Goal: Task Accomplishment & Management: Manage account settings

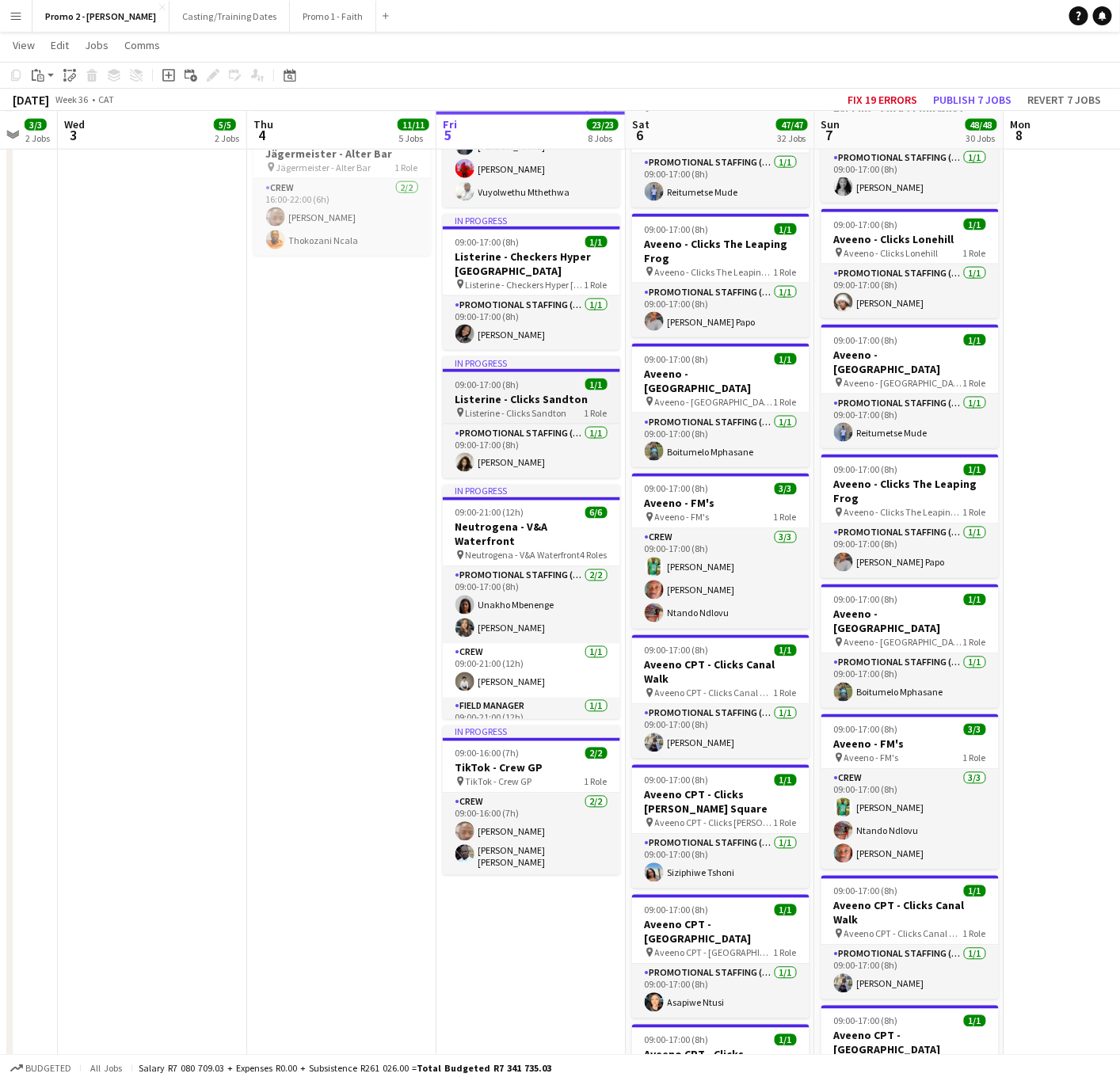
scroll to position [832, 0]
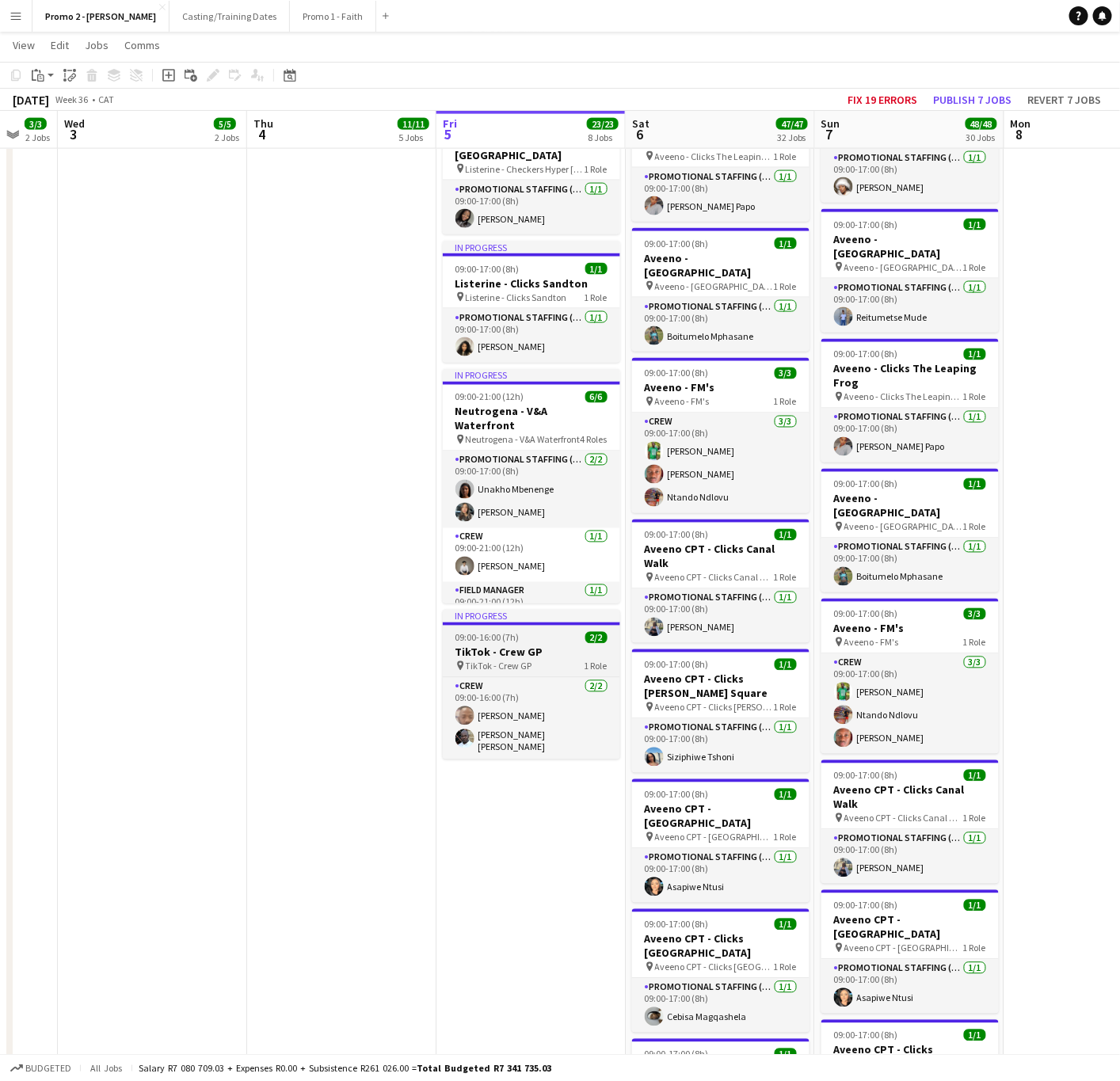
click at [528, 633] on div "09:00-16:00 (7h) 2/2" at bounding box center [531, 638] width 177 height 12
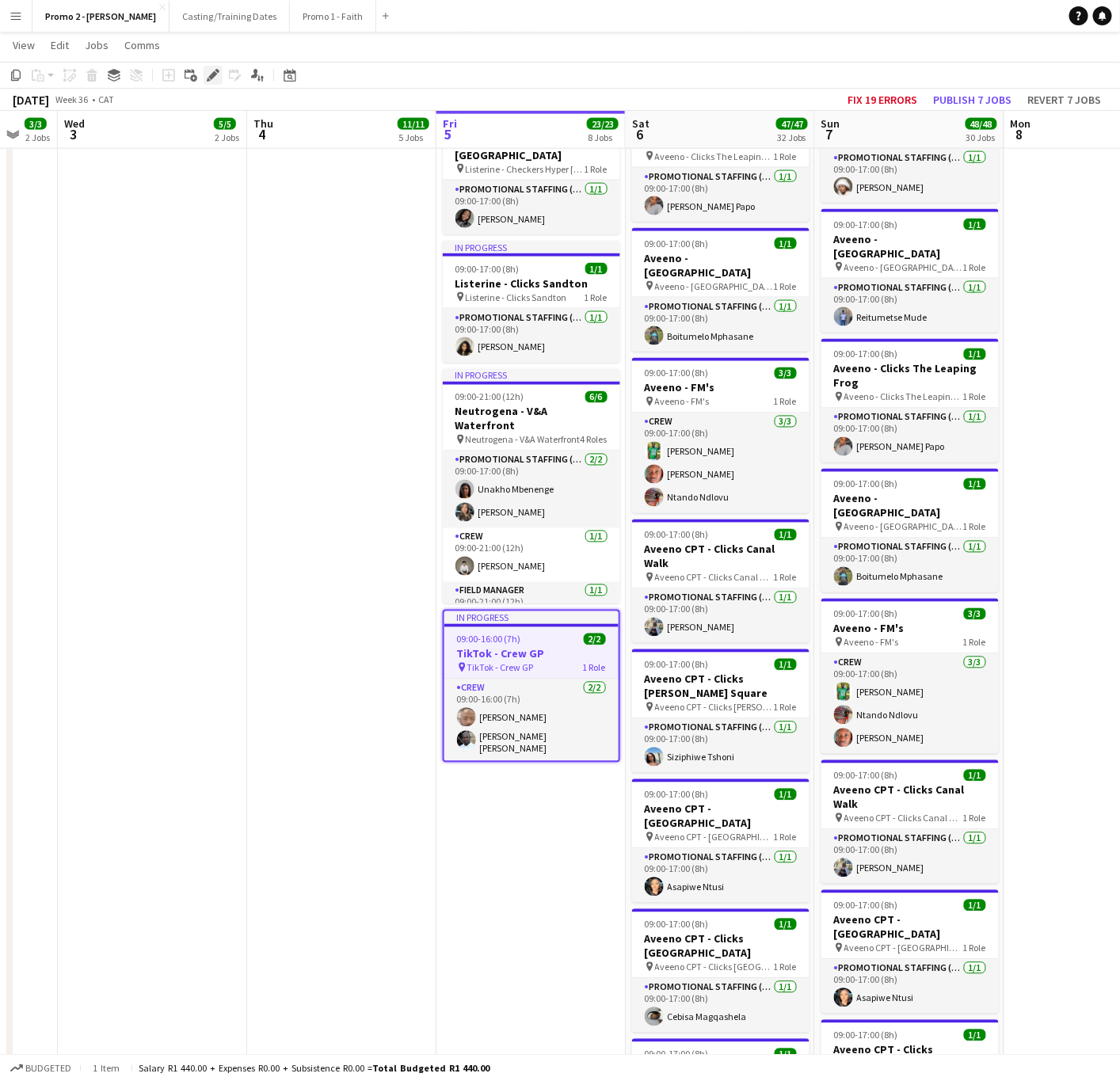
click at [219, 72] on div "Edit" at bounding box center [213, 76] width 19 height 19
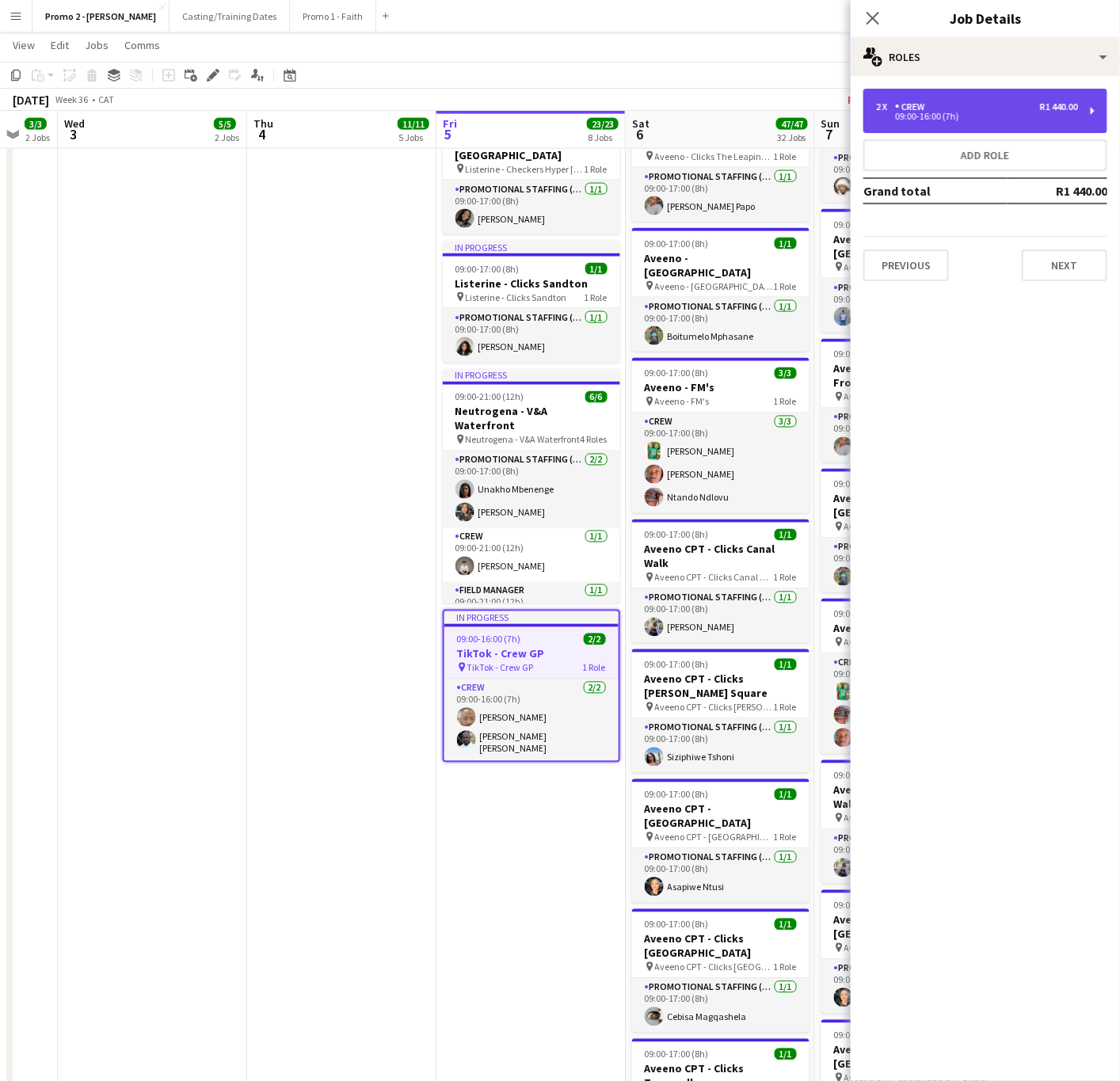
click at [1023, 98] on div "2 x Crew R1 440.00 09:00-16:00 (7h)" at bounding box center [985, 111] width 244 height 45
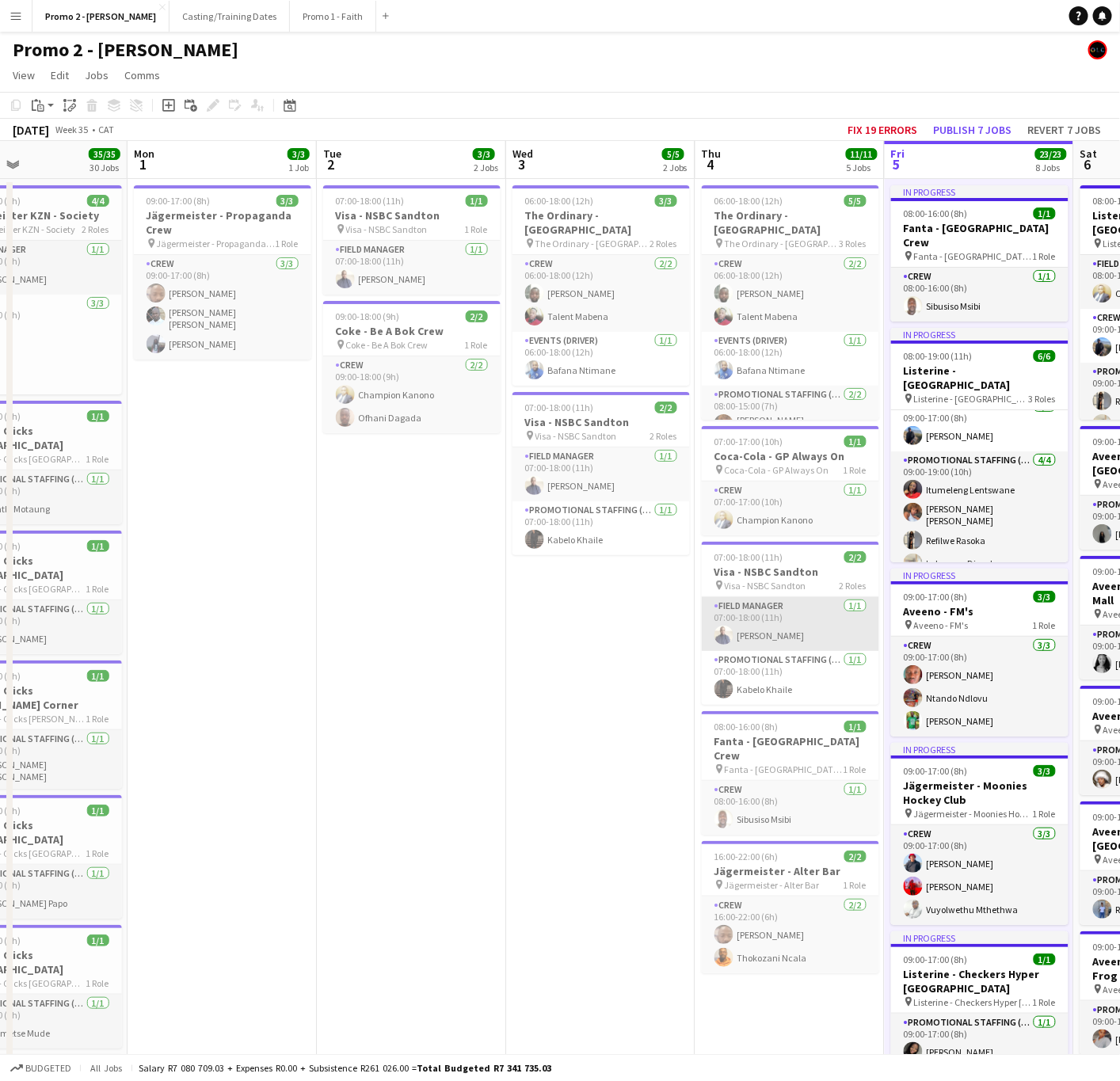
scroll to position [0, 412]
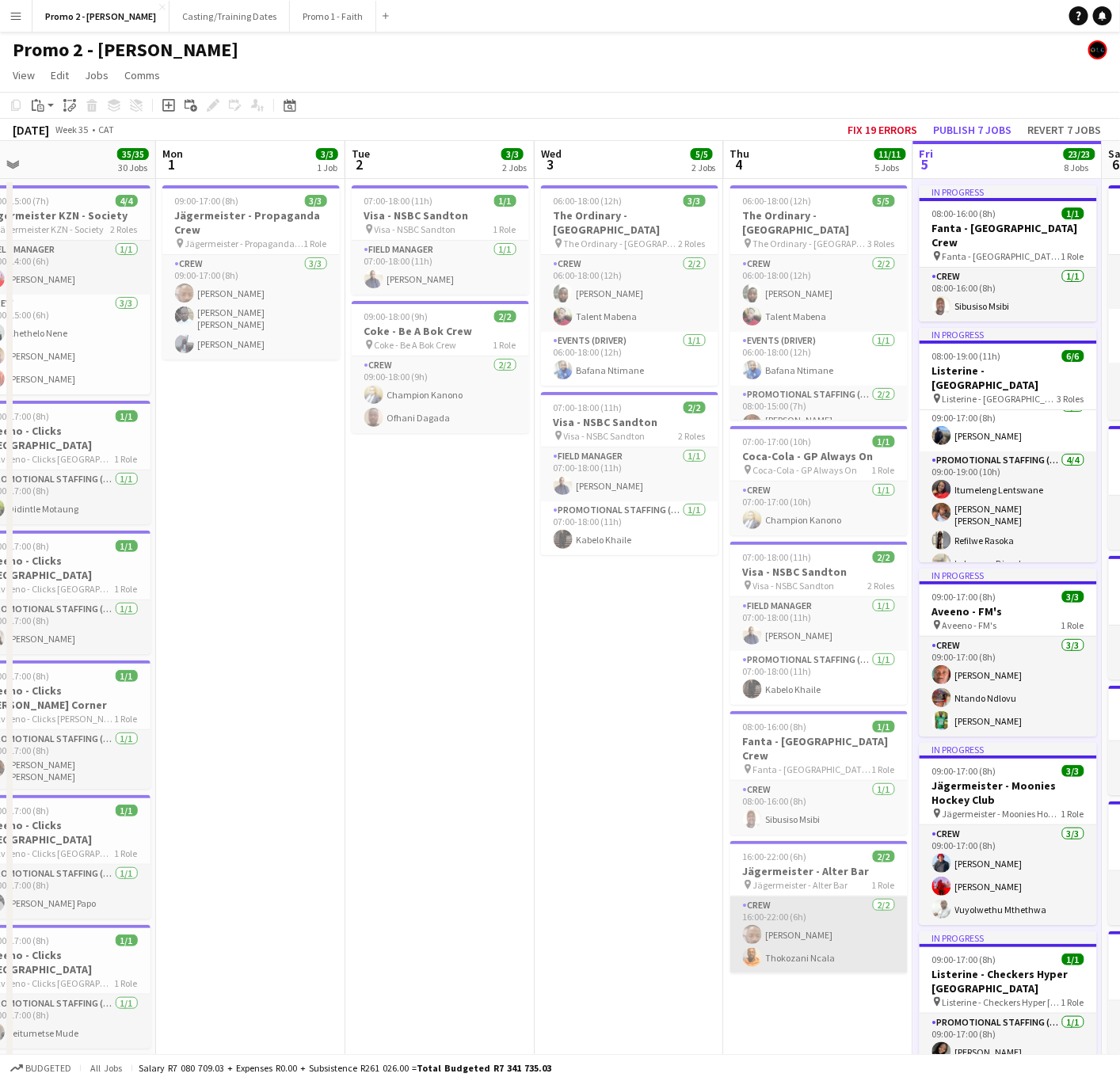
click at [827, 940] on app-card-role "Crew [DATE] 16:00-22:00 (6h) [PERSON_NAME] Thokozani Ncala" at bounding box center [819, 935] width 177 height 77
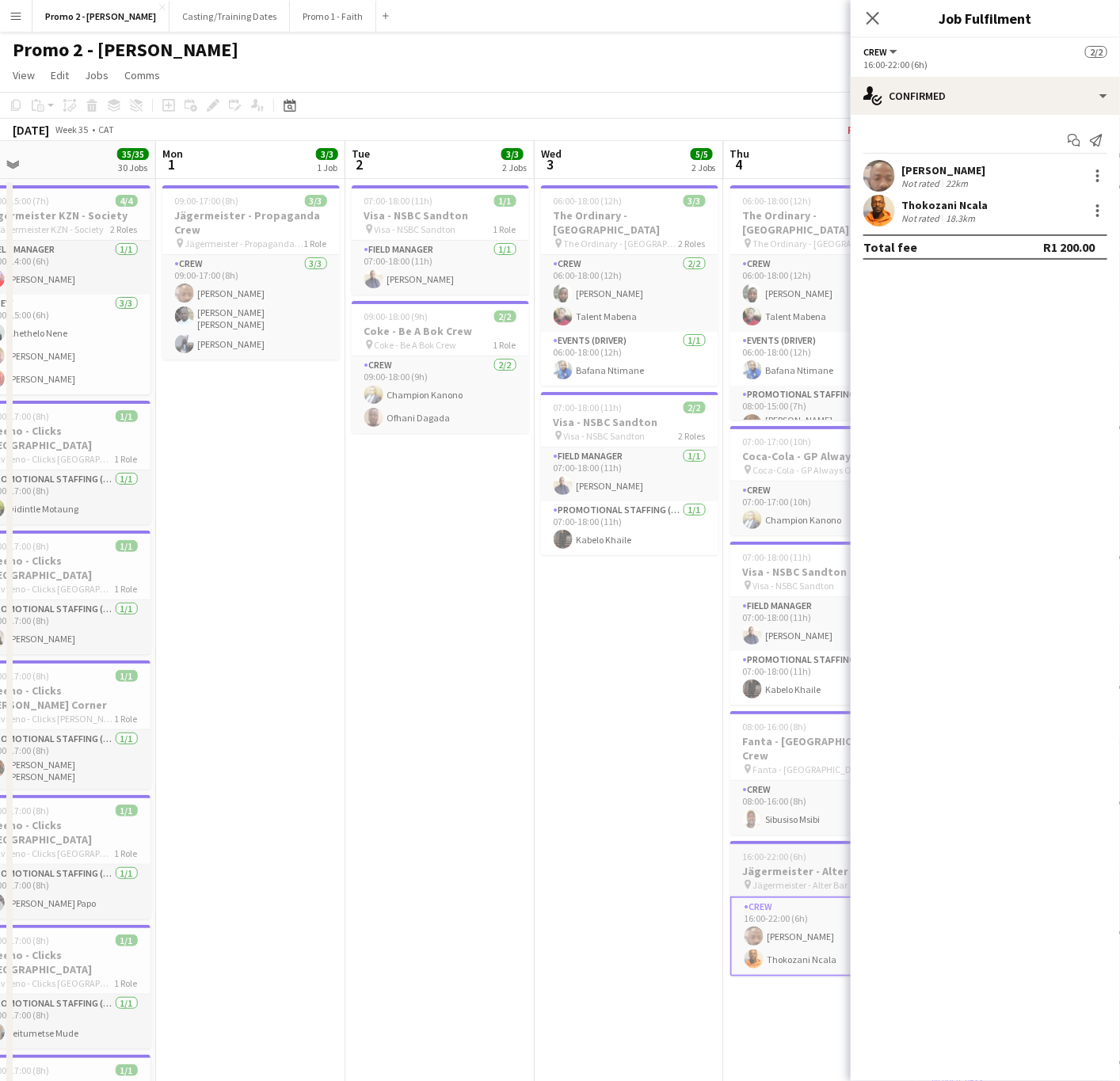
click at [776, 864] on h3 "Jägermeister - Alter Bar" at bounding box center [819, 871] width 177 height 15
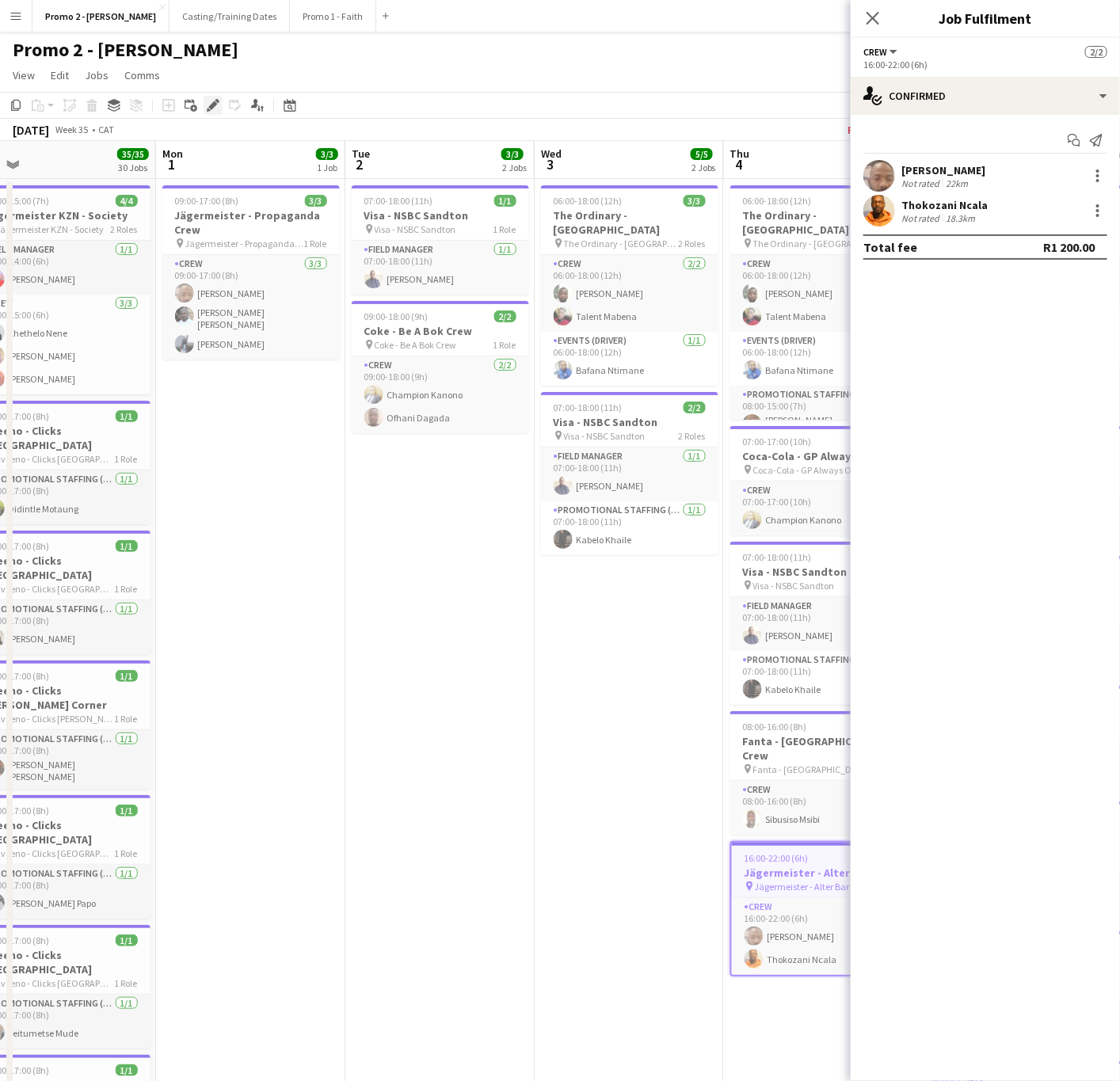
click at [216, 99] on icon "Edit" at bounding box center [212, 105] width 13 height 13
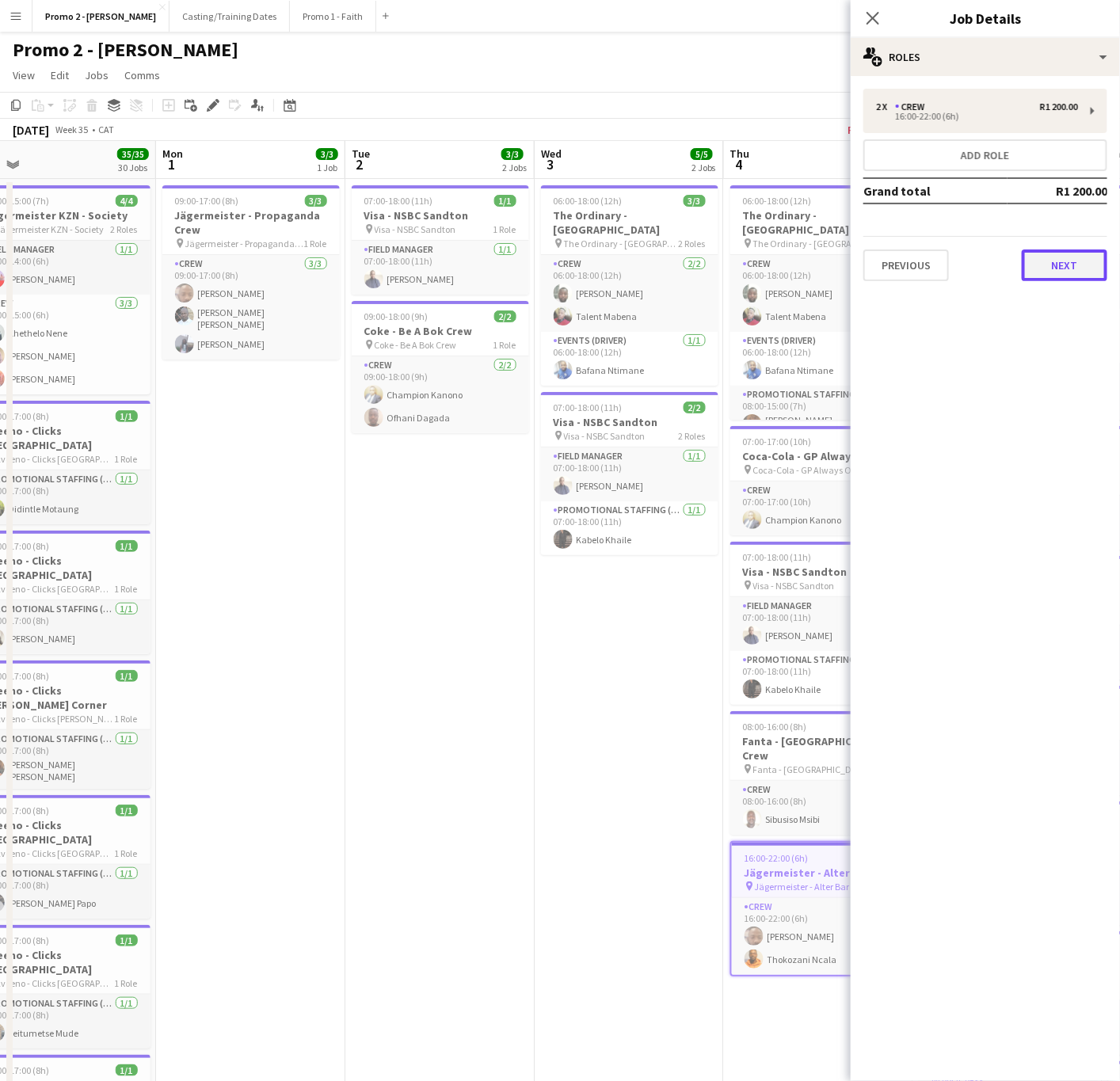
click at [1066, 271] on button "Next" at bounding box center [1065, 265] width 85 height 32
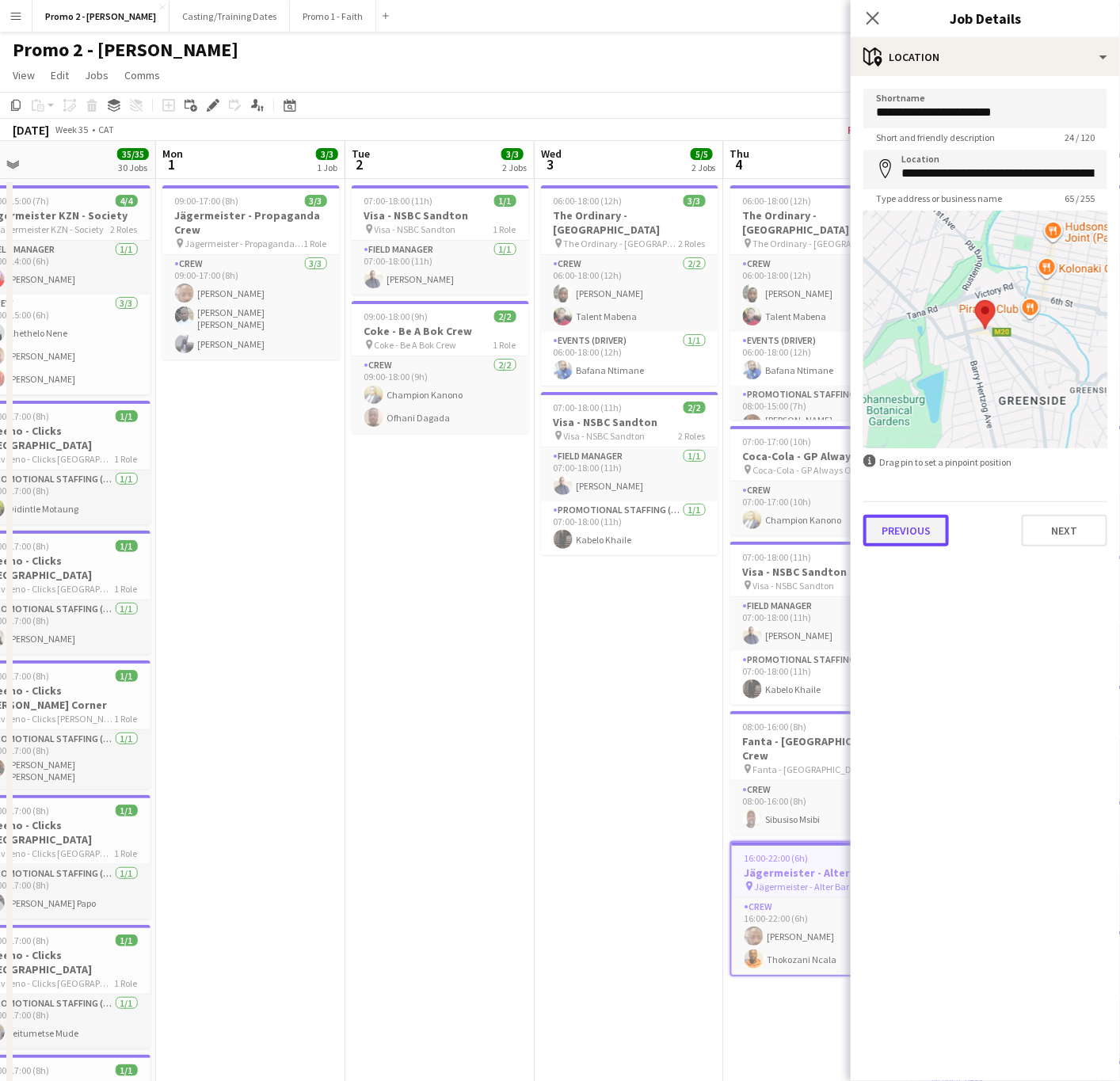
click at [914, 537] on button "Previous" at bounding box center [906, 531] width 85 height 32
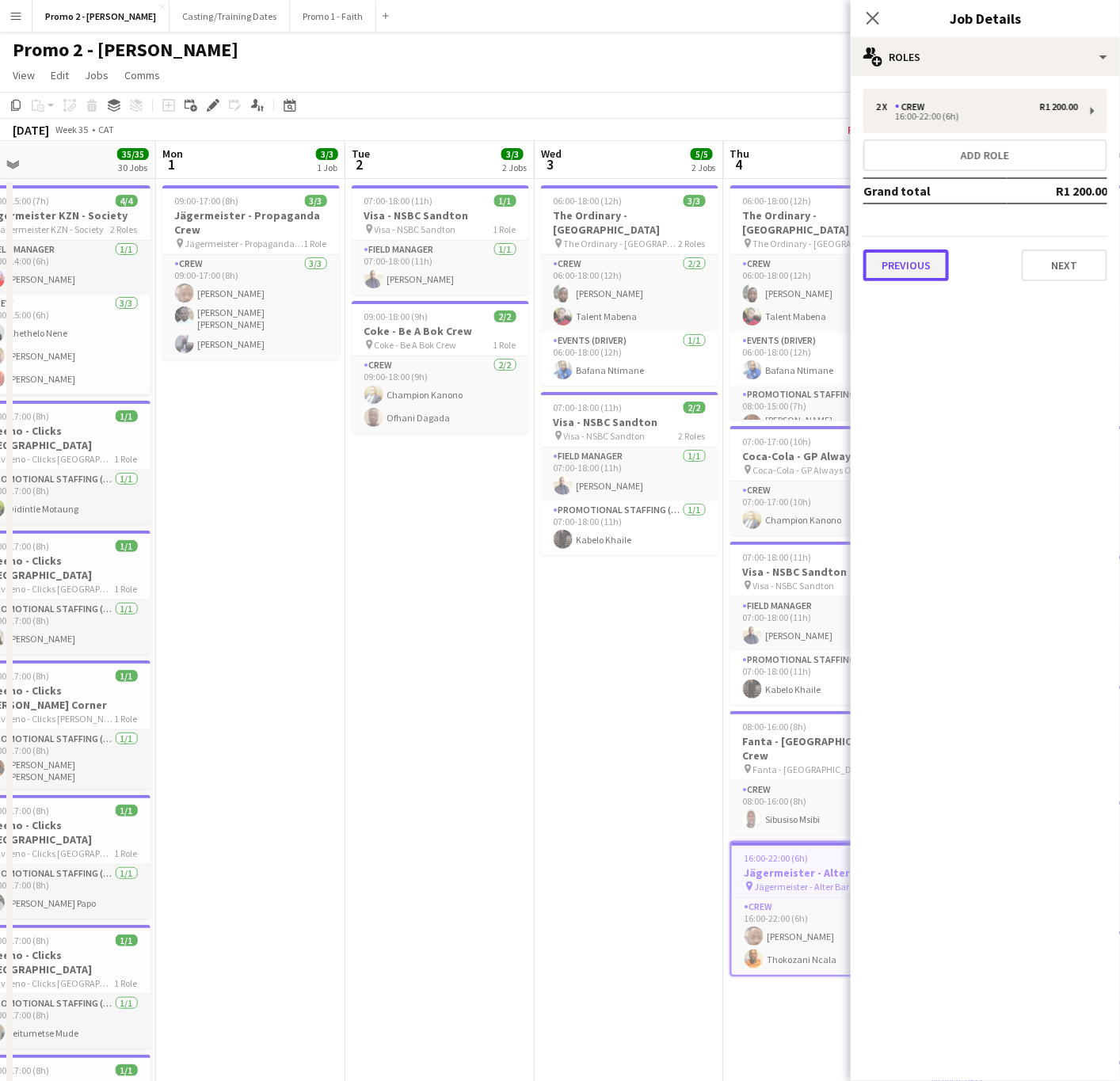
click at [913, 268] on button "Previous" at bounding box center [906, 265] width 85 height 32
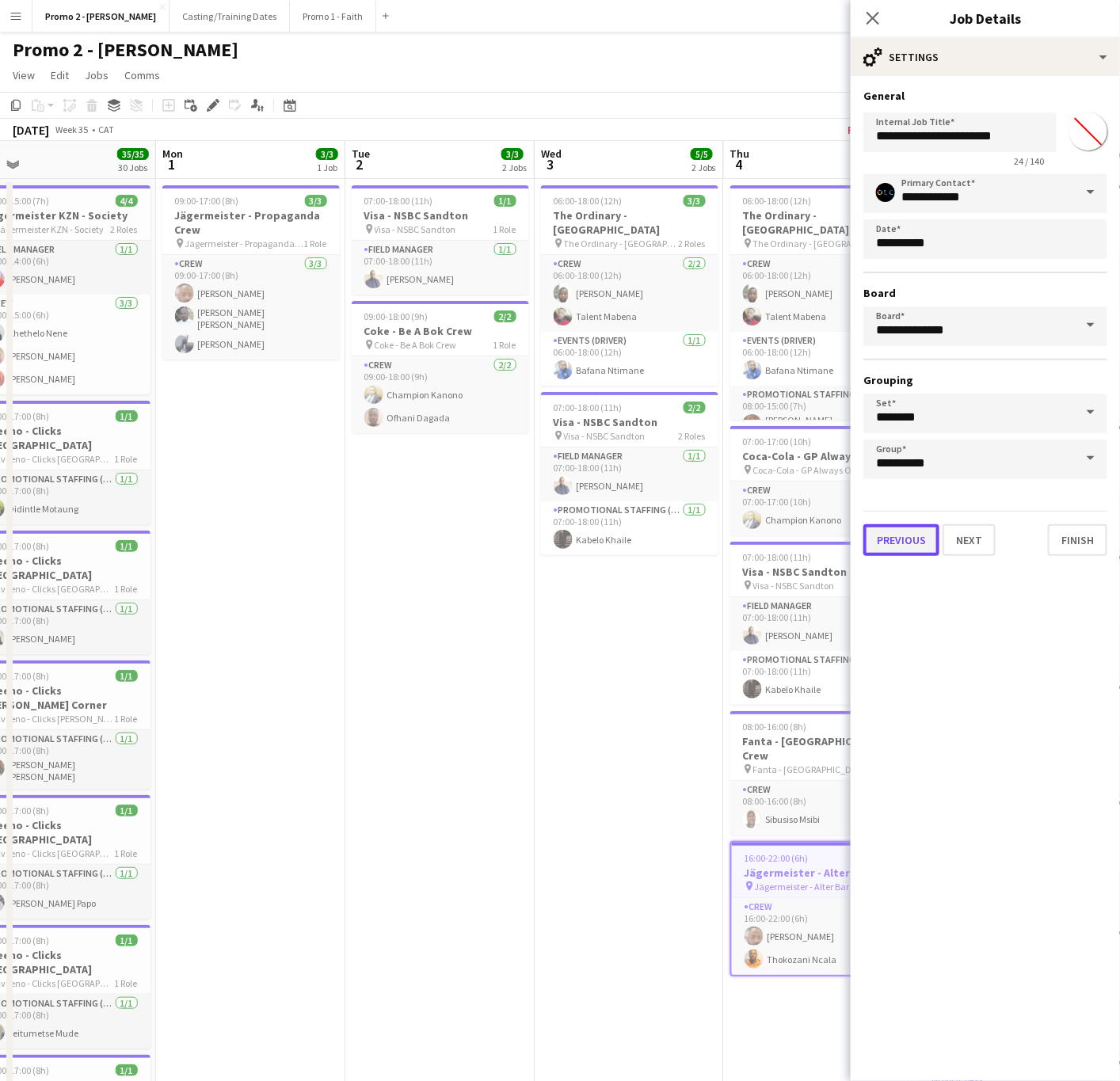
click at [914, 533] on button "Previous" at bounding box center [901, 540] width 77 height 32
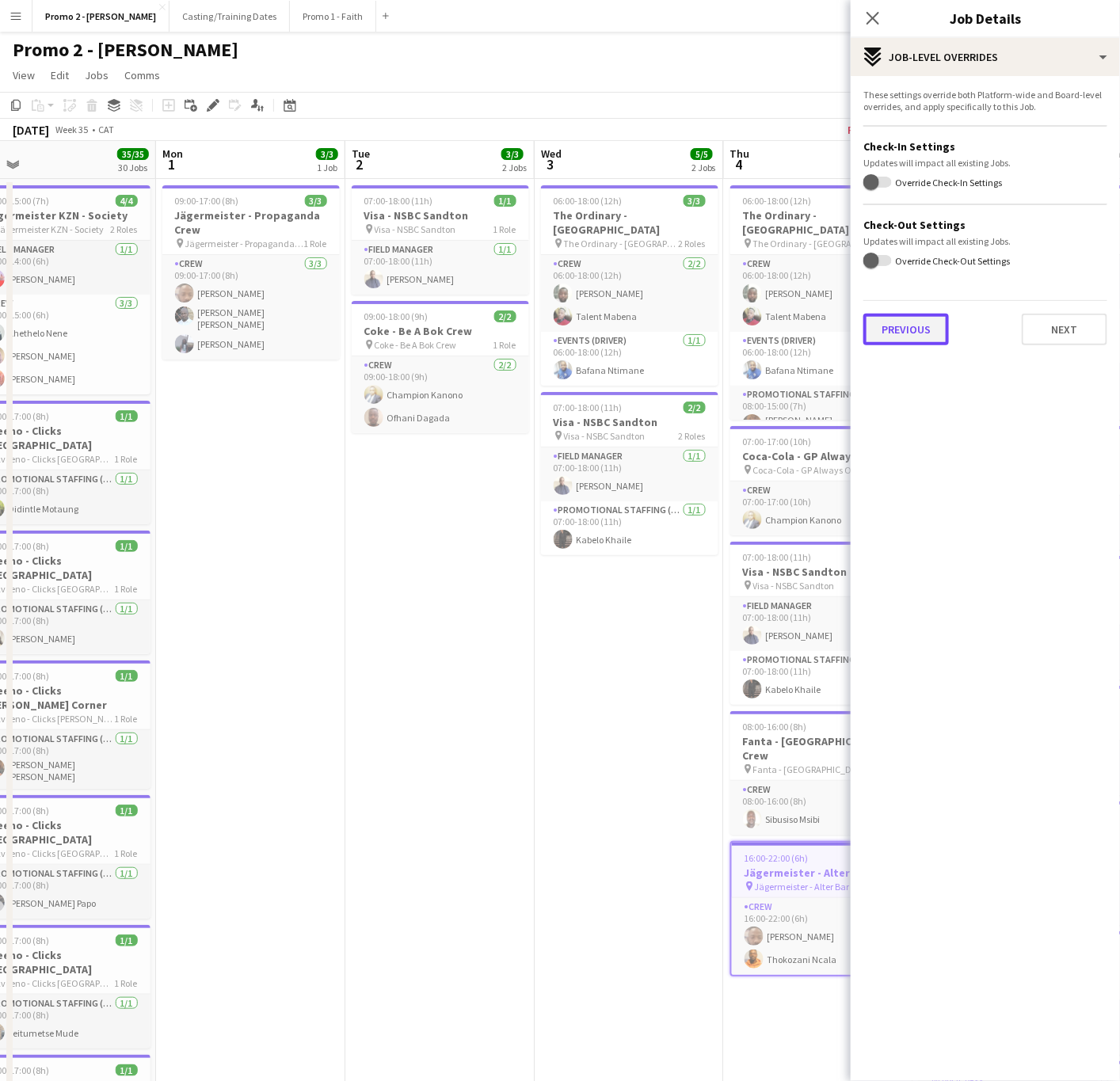
click at [913, 324] on button "Previous" at bounding box center [906, 329] width 85 height 32
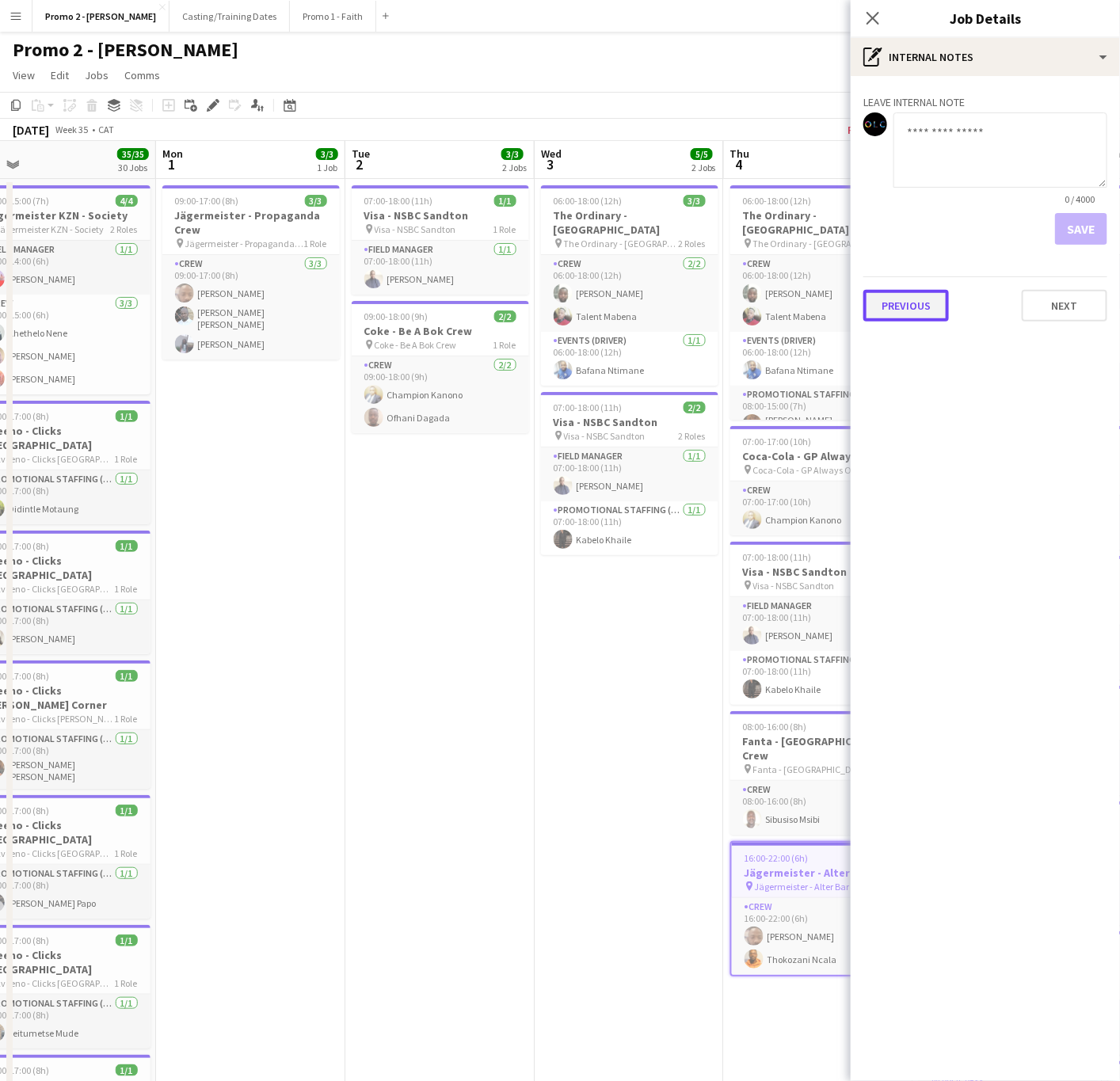
click at [920, 305] on button "Previous" at bounding box center [906, 305] width 85 height 32
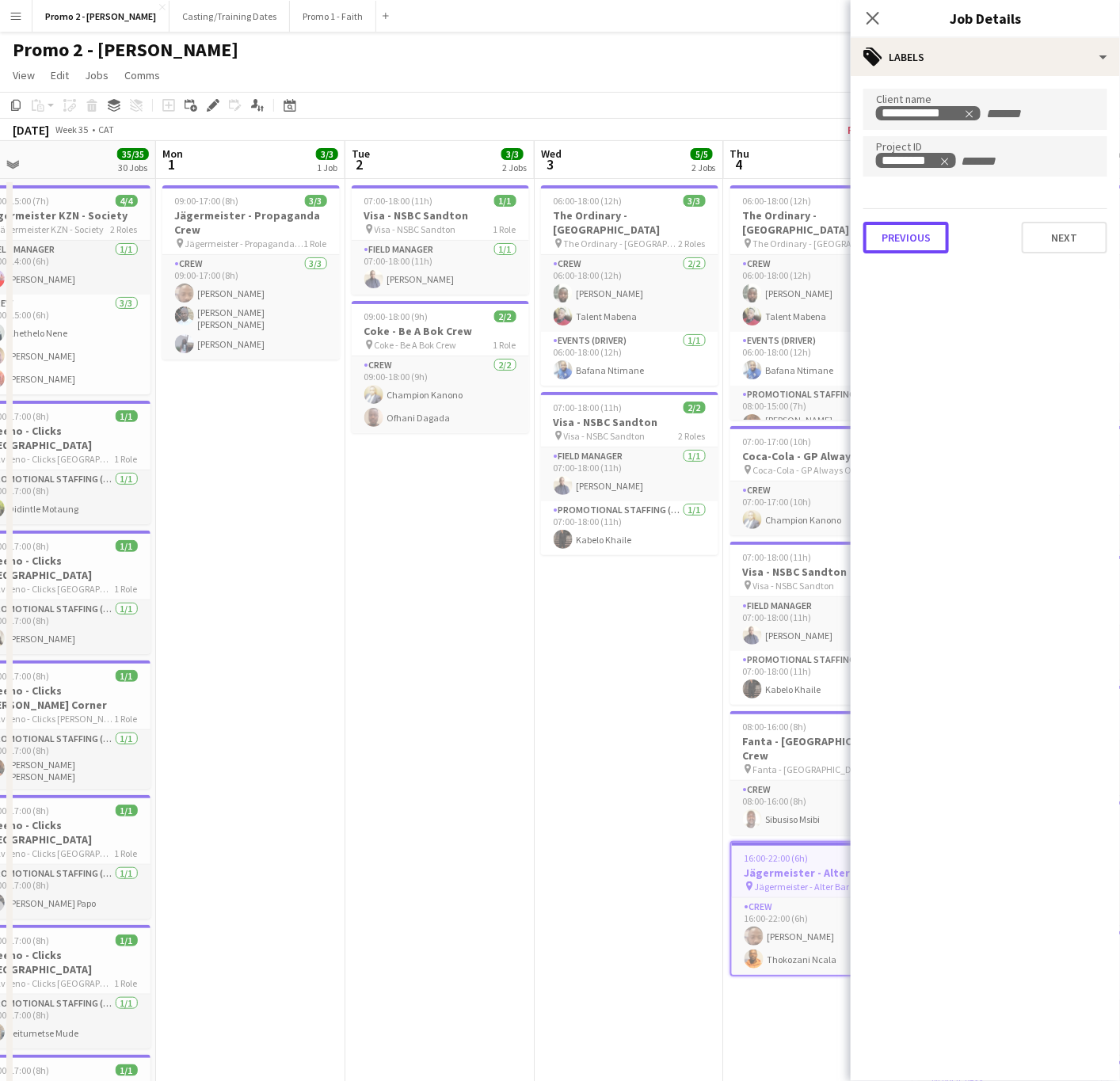
click at [904, 238] on button "Previous" at bounding box center [906, 237] width 85 height 32
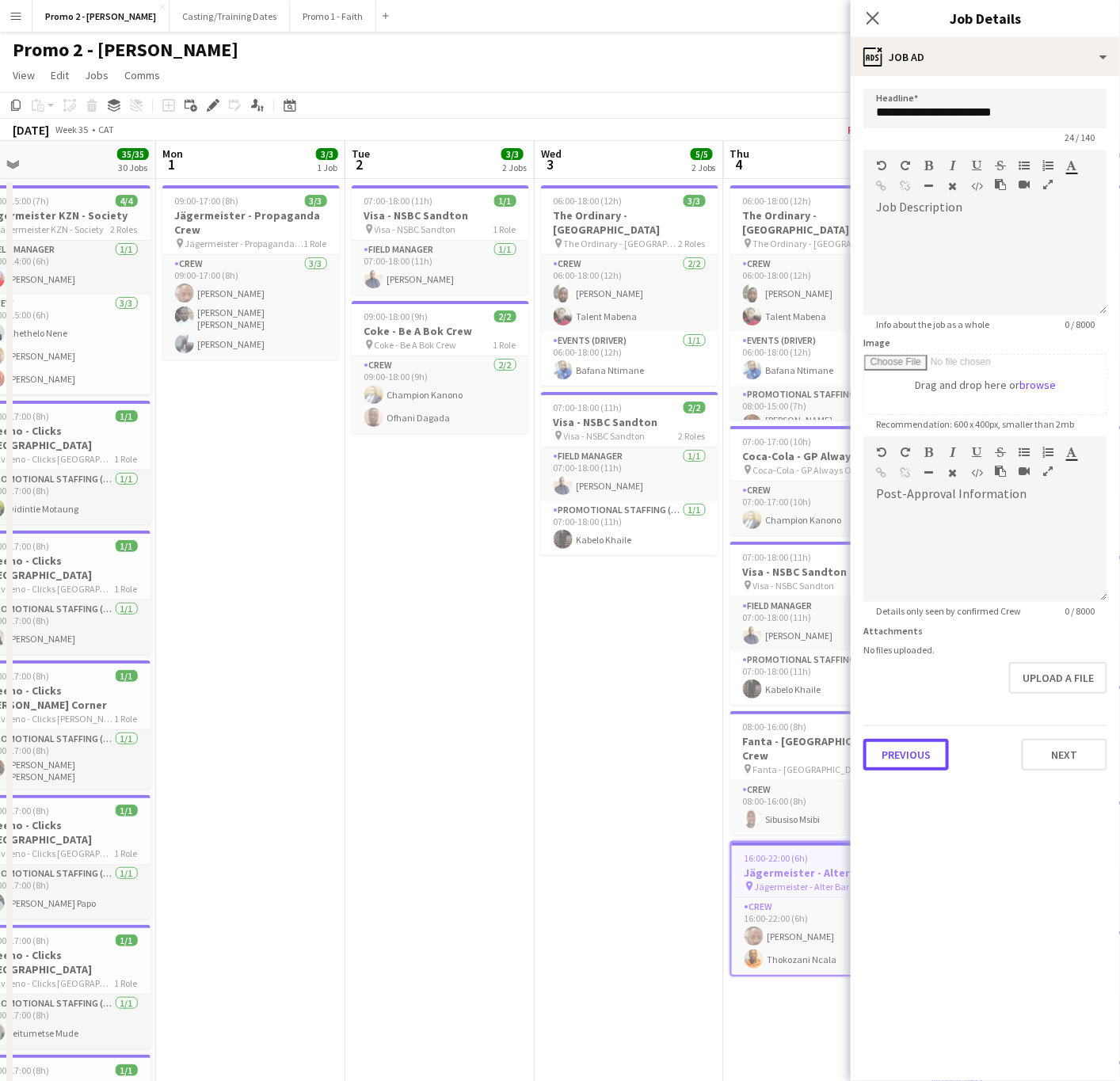
scroll to position [0, 0]
click at [911, 754] on button "Previous" at bounding box center [906, 755] width 85 height 32
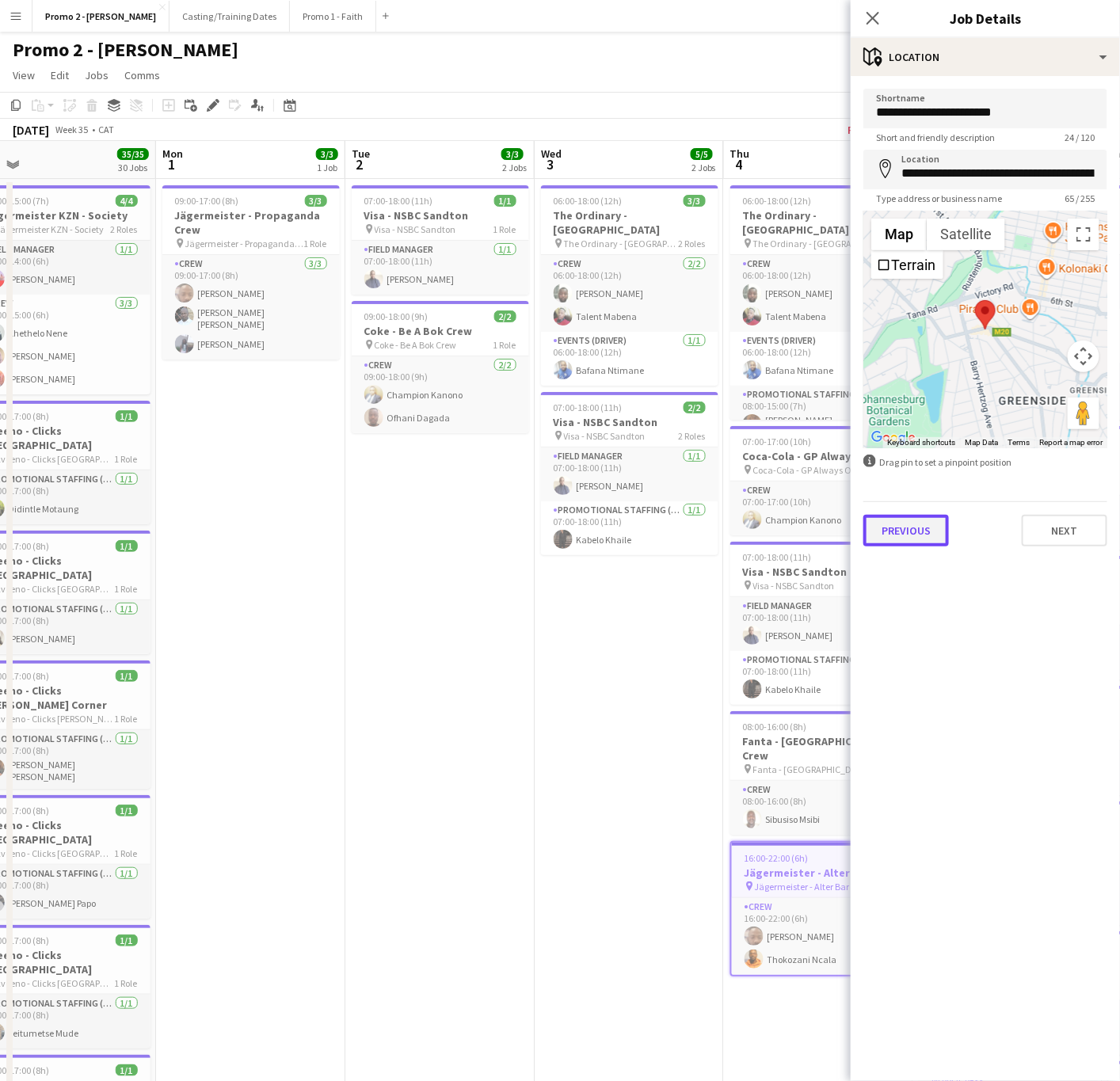
click at [901, 523] on button "Previous" at bounding box center [906, 531] width 85 height 32
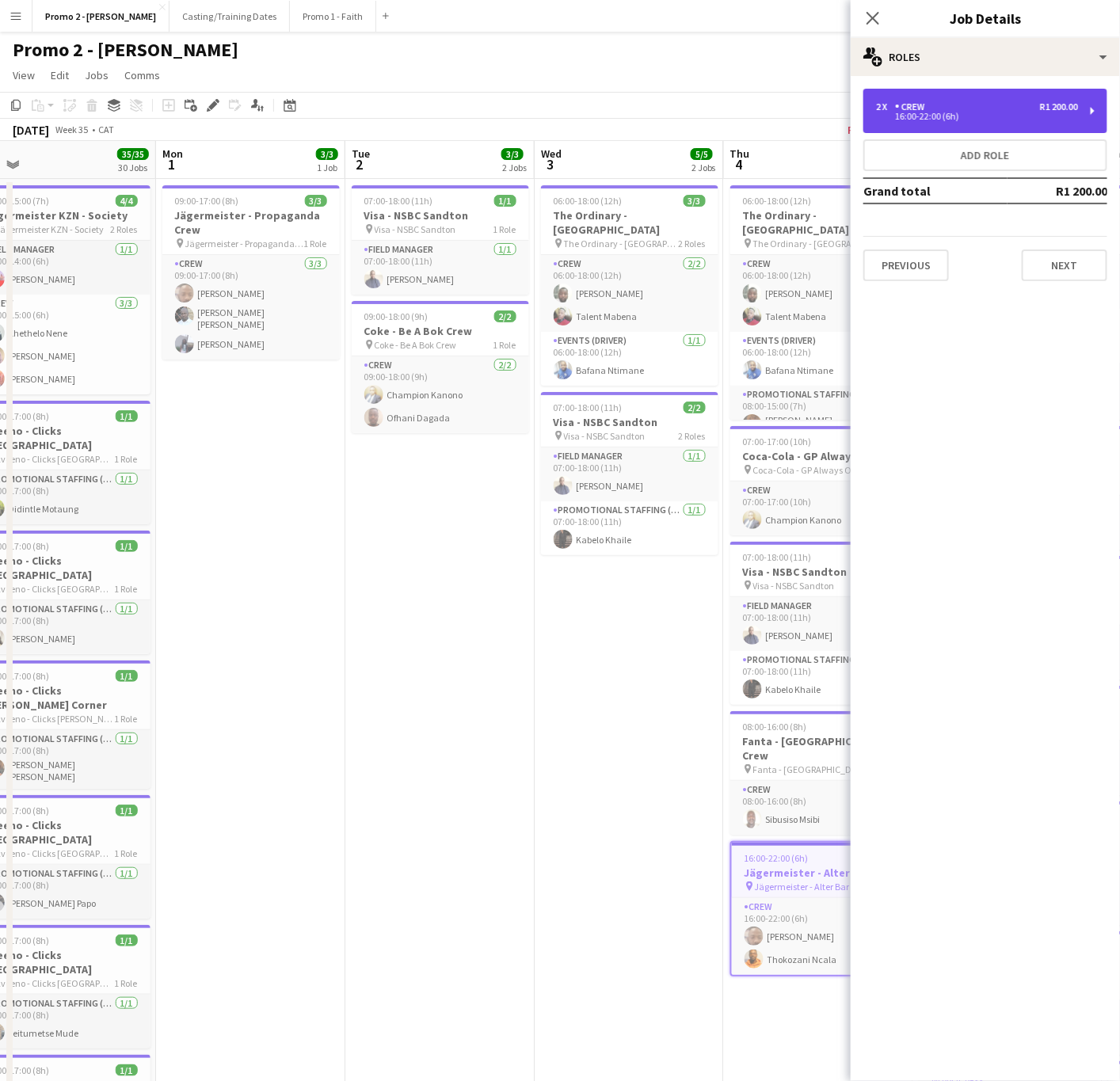
click at [955, 116] on div "16:00-22:00 (6h)" at bounding box center [977, 116] width 202 height 8
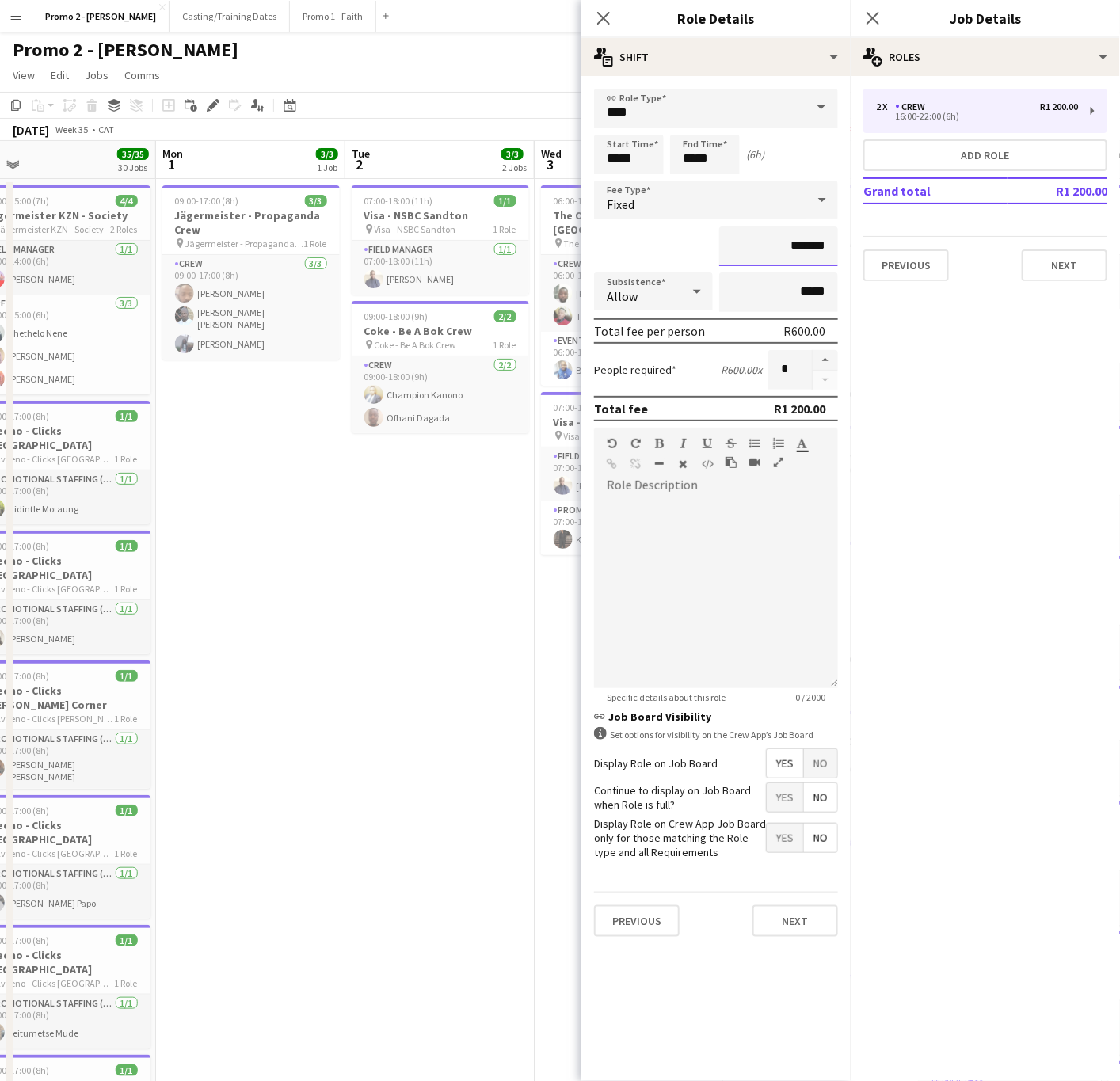
click at [793, 235] on input "*******" at bounding box center [779, 246] width 119 height 40
type input "*******"
click at [609, 17] on icon "Close pop-in" at bounding box center [604, 18] width 16 height 15
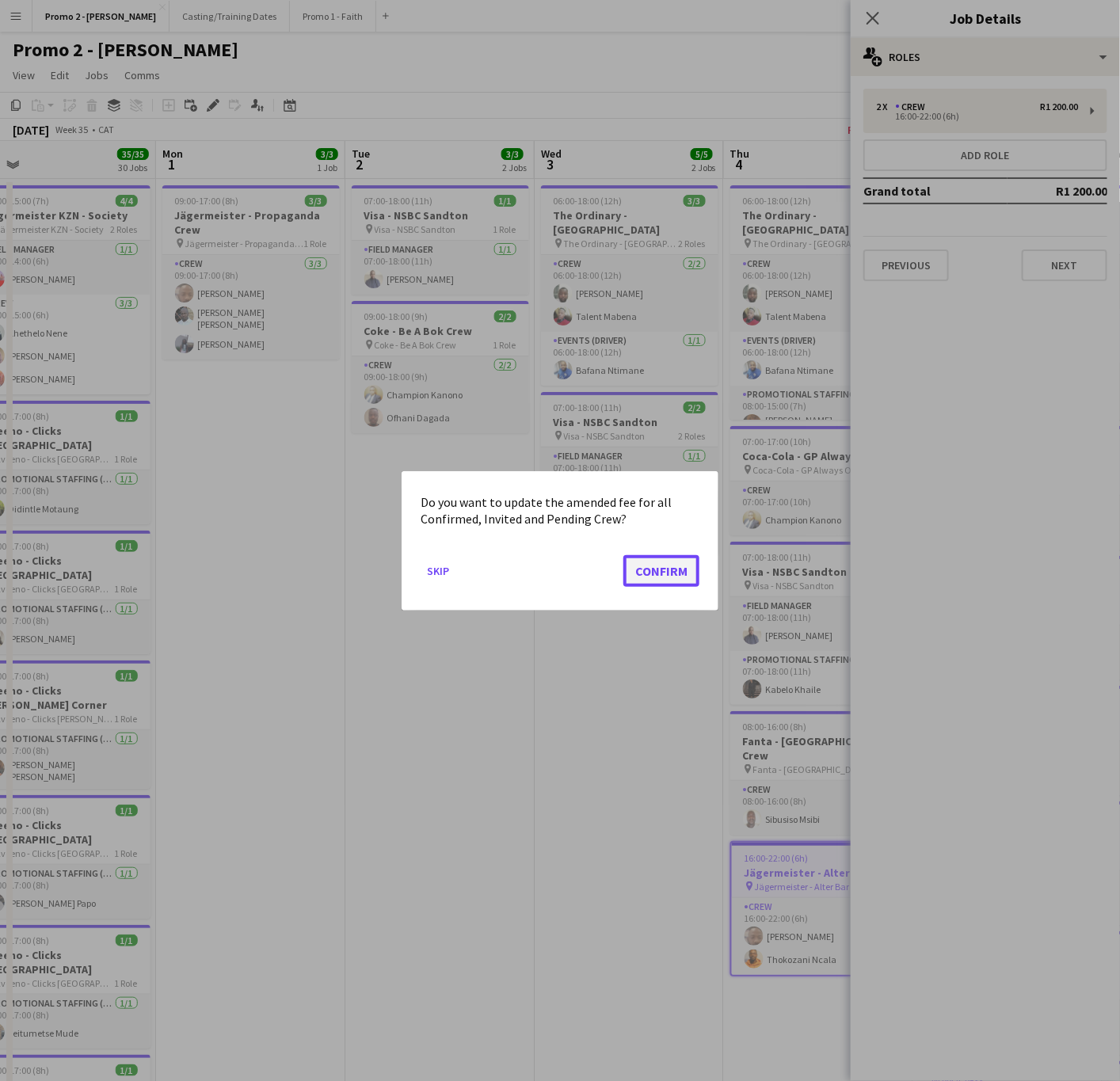
click at [649, 569] on button "Confirm" at bounding box center [662, 570] width 77 height 32
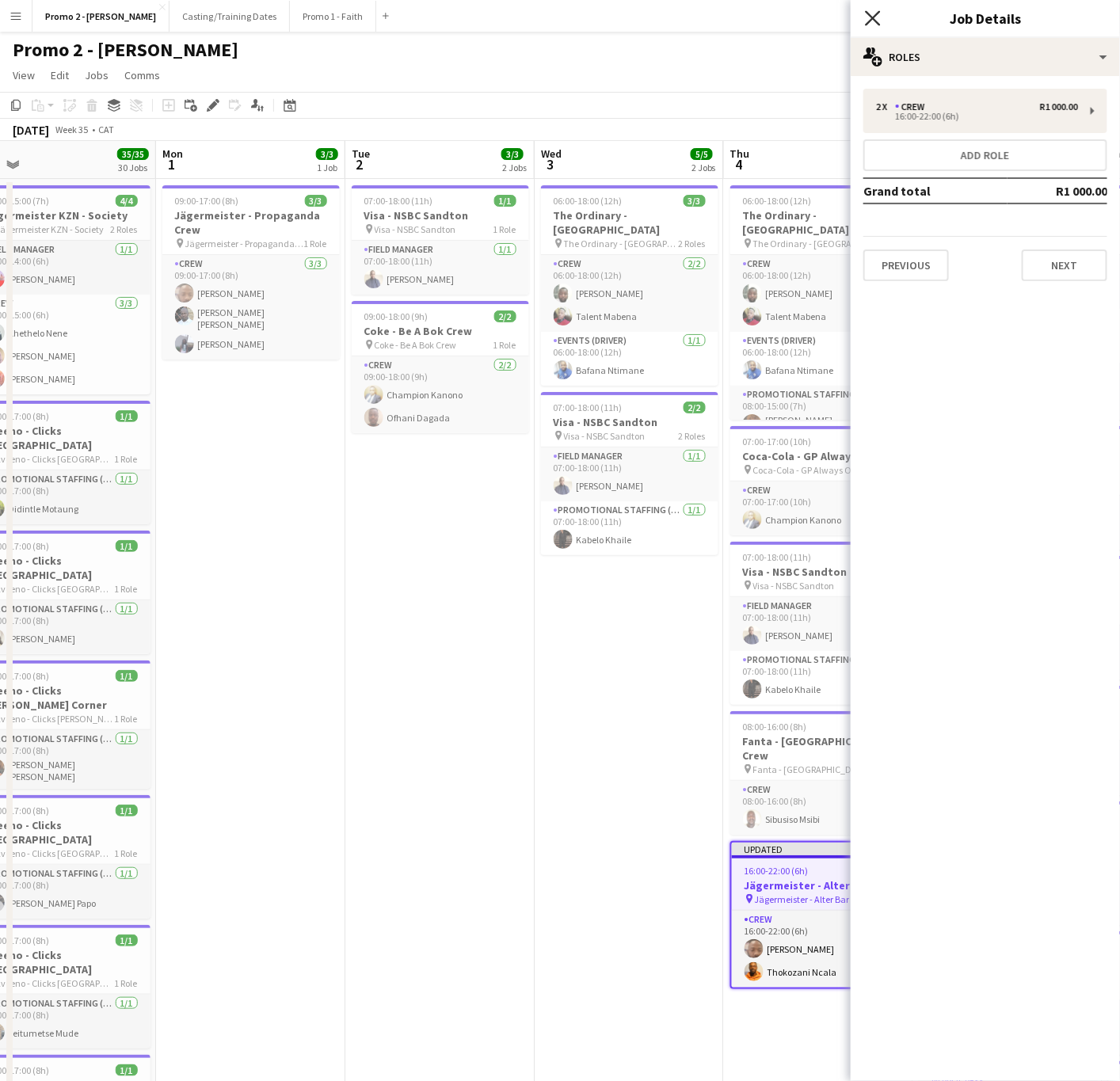
click at [873, 16] on icon "Close pop-in" at bounding box center [873, 18] width 16 height 15
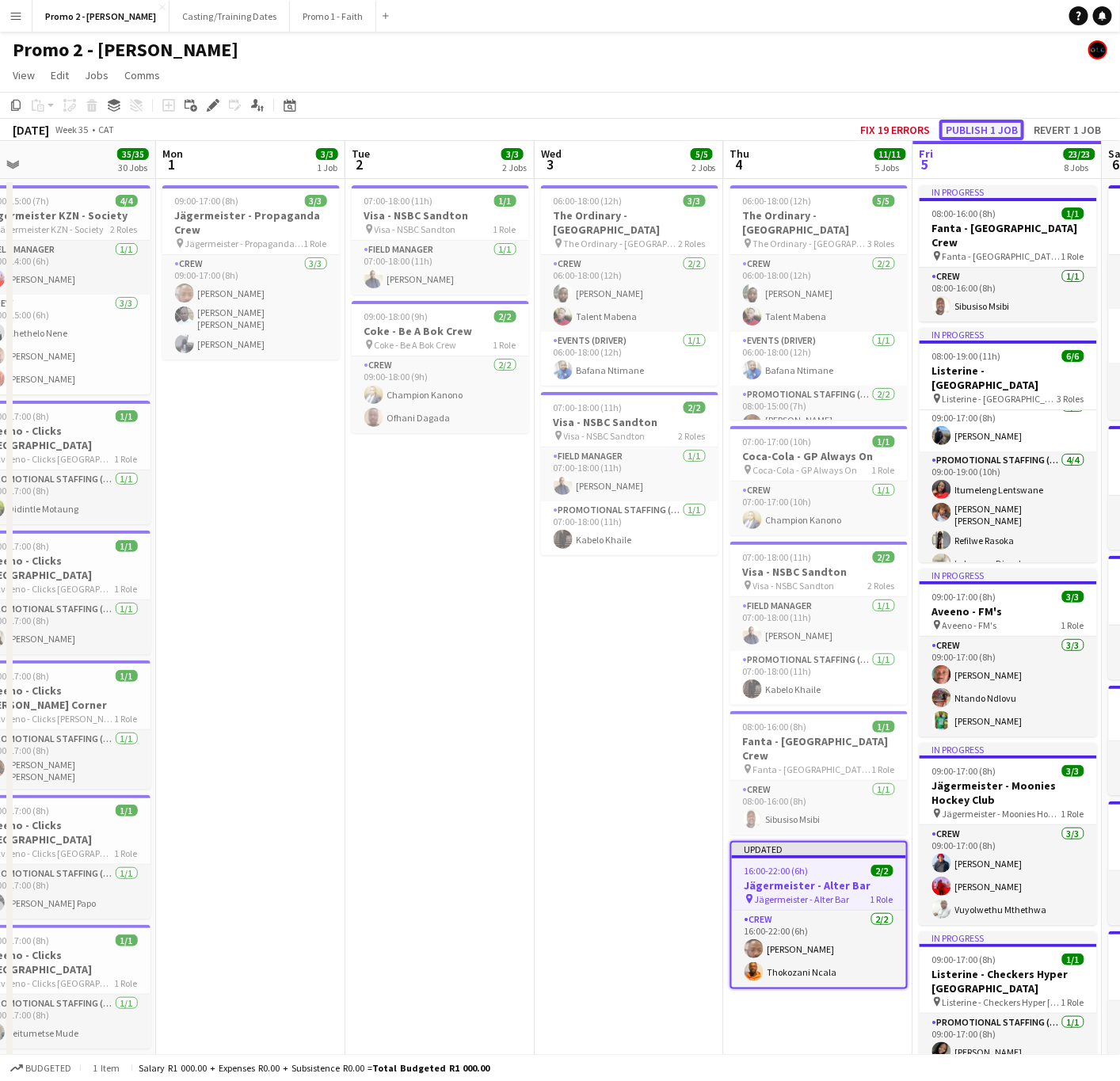
click at [987, 119] on button "Publish 1 job" at bounding box center [982, 129] width 85 height 20
